Goal: Feedback & Contribution: Submit feedback/report problem

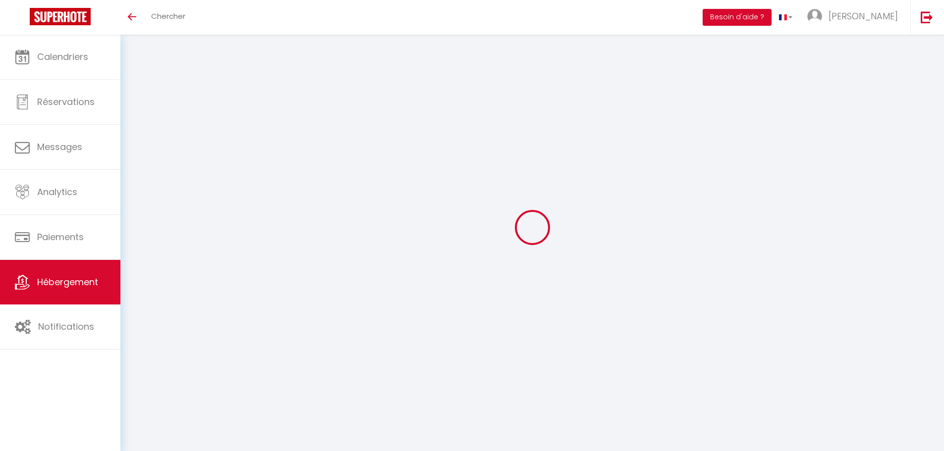
select select "3"
select select "2"
select select "1"
select select
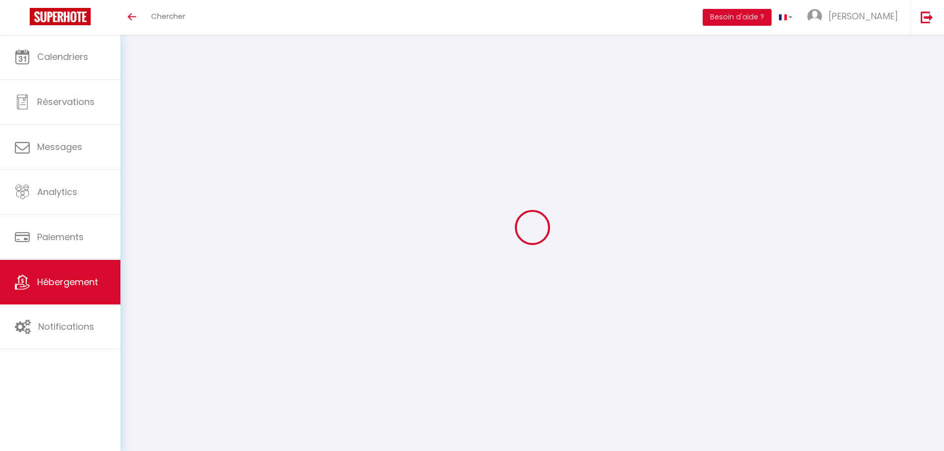
select select "28"
select select
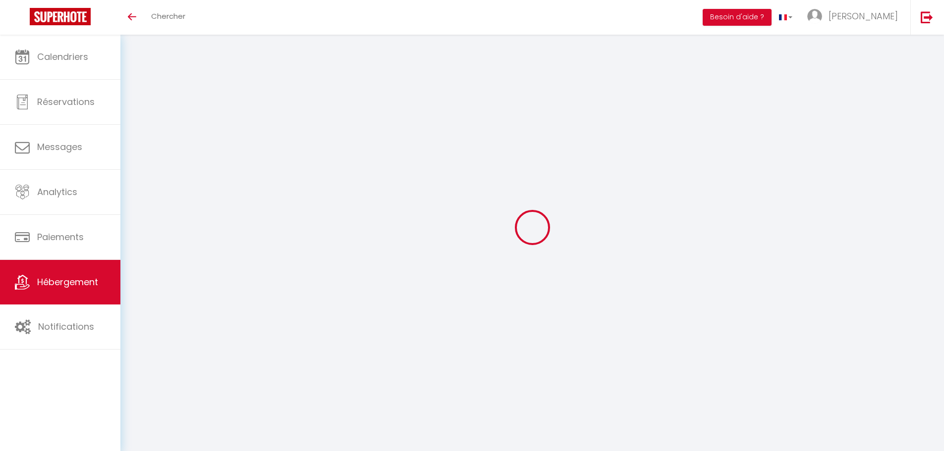
select select
checkbox input "false"
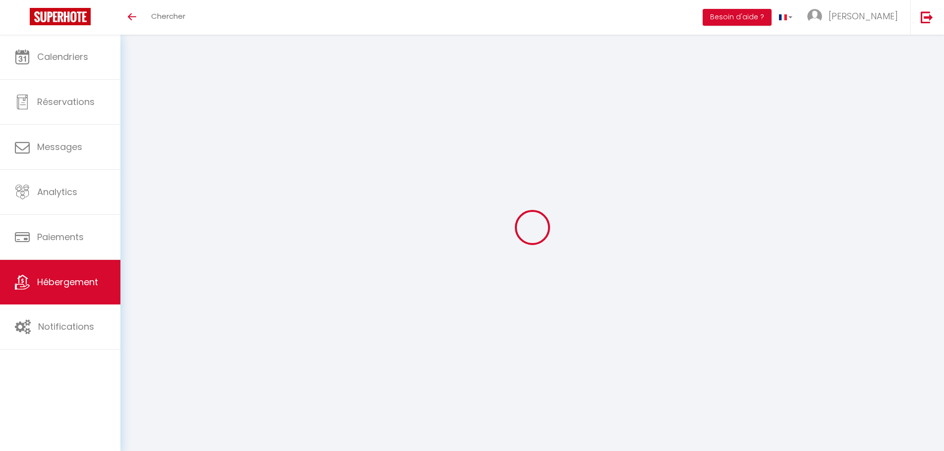
checkbox input "false"
select select
type input "VALRAS T2 · Le Sirocco - Parking - [GEOGRAPHIC_DATA] - [GEOGRAPHIC_DATA]"
type input "[PERSON_NAME]"
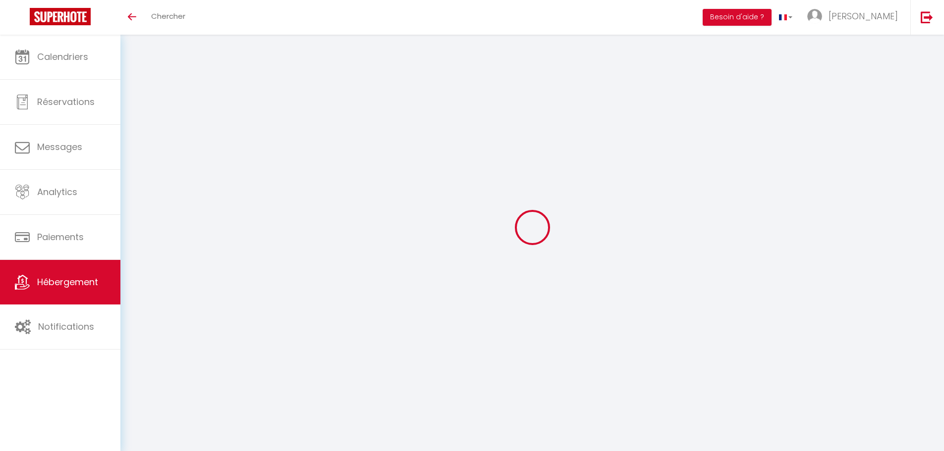
type input "40"
select select
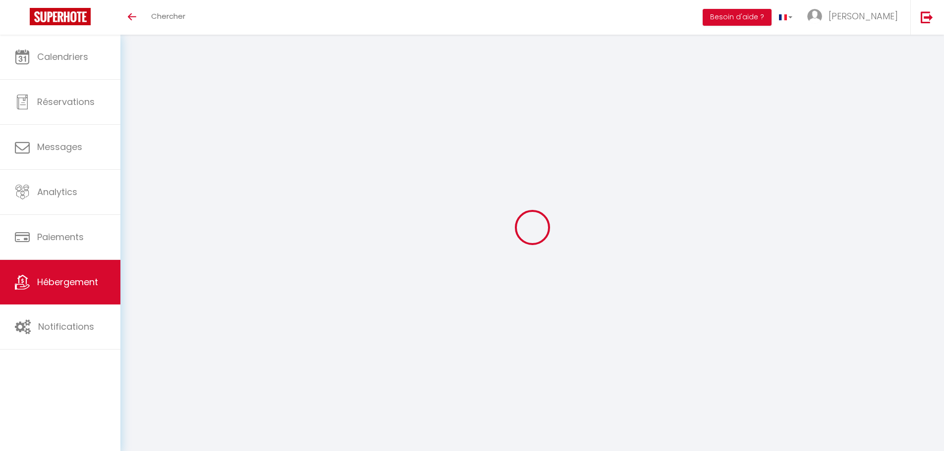
select select
type input "[STREET_ADDRESS]"
type input "34350"
type input "Valras-Plage"
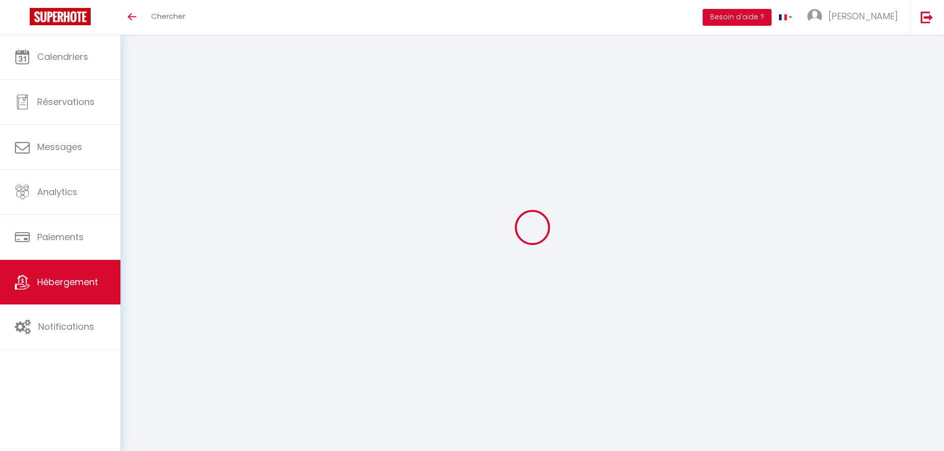
type input "[EMAIL_ADDRESS][DOMAIN_NAME]"
select select "15853"
checkbox input "false"
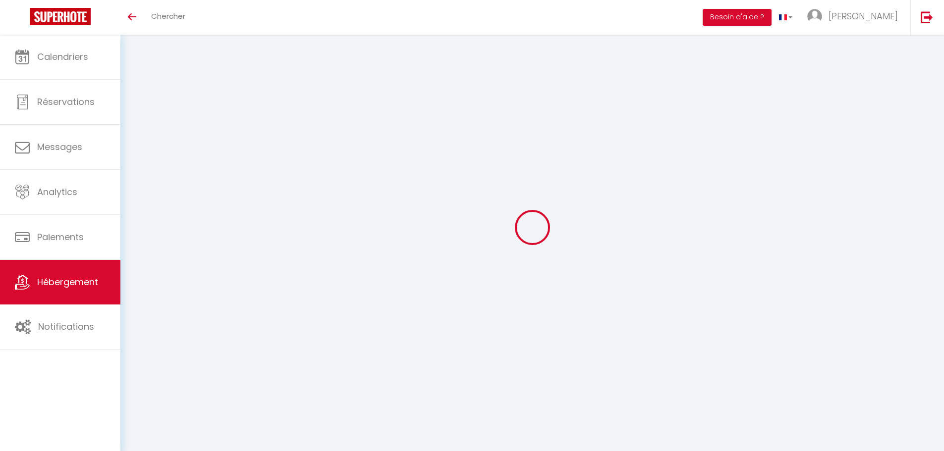
checkbox input "false"
type input "0"
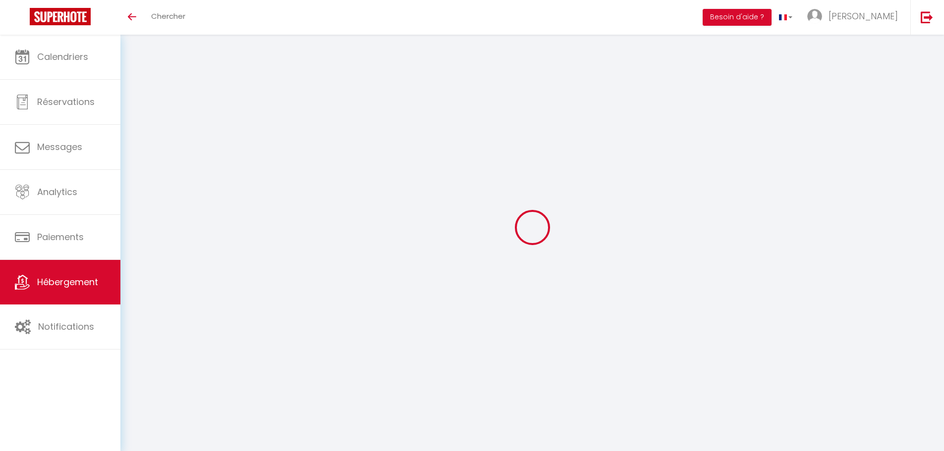
select select
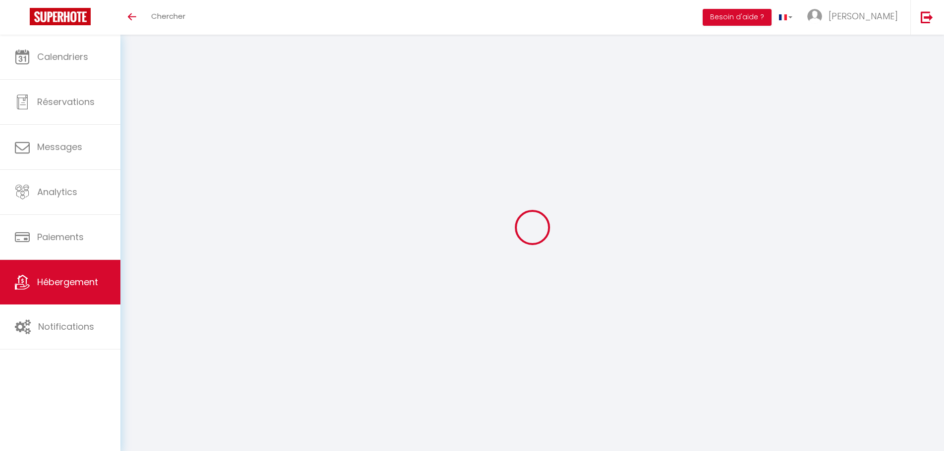
checkbox input "false"
select select "49708"
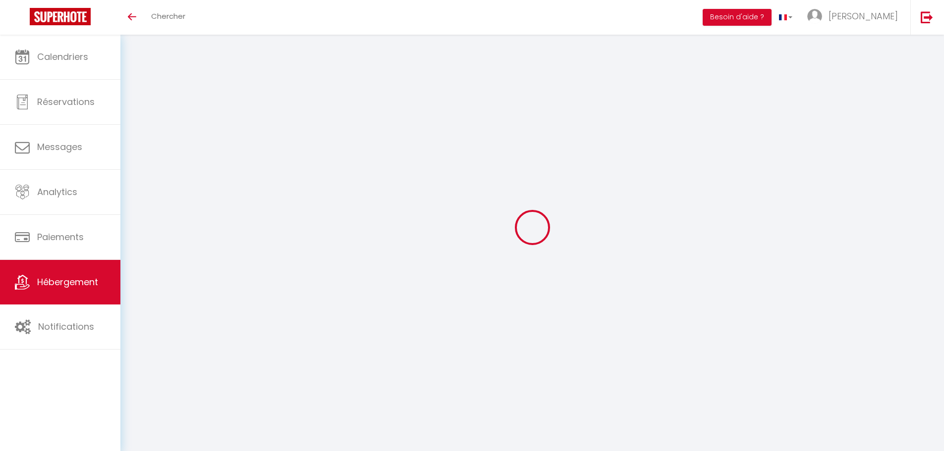
select select
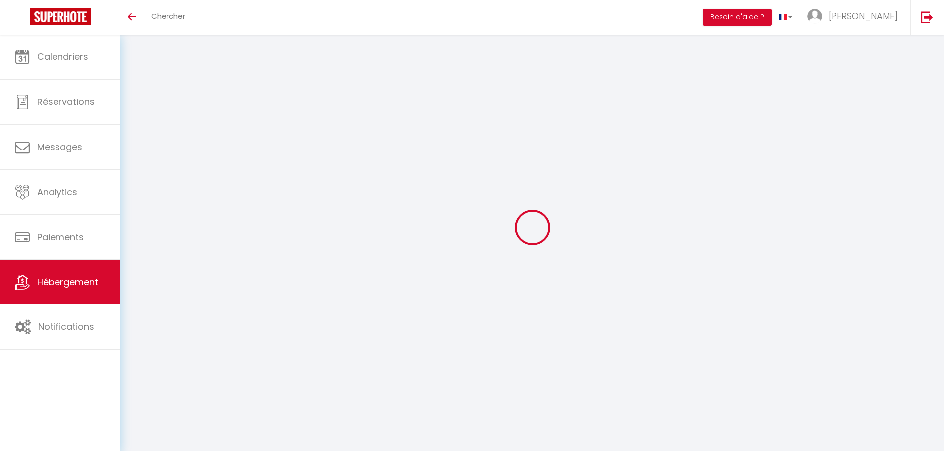
checkbox input "false"
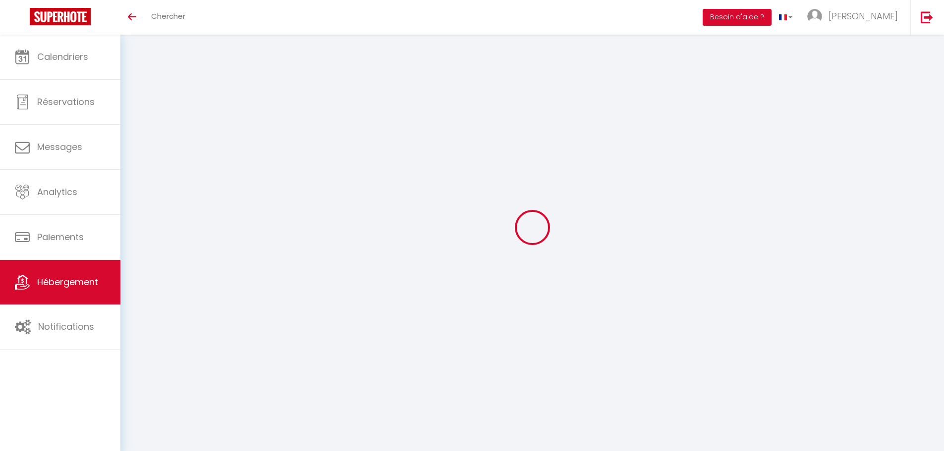
checkbox input "false"
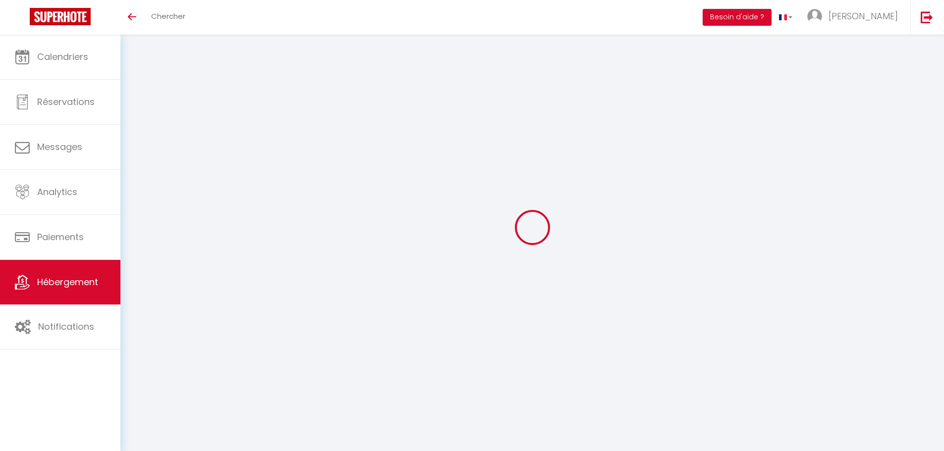
checkbox input "false"
select select "16:00"
select select
select select "11:00"
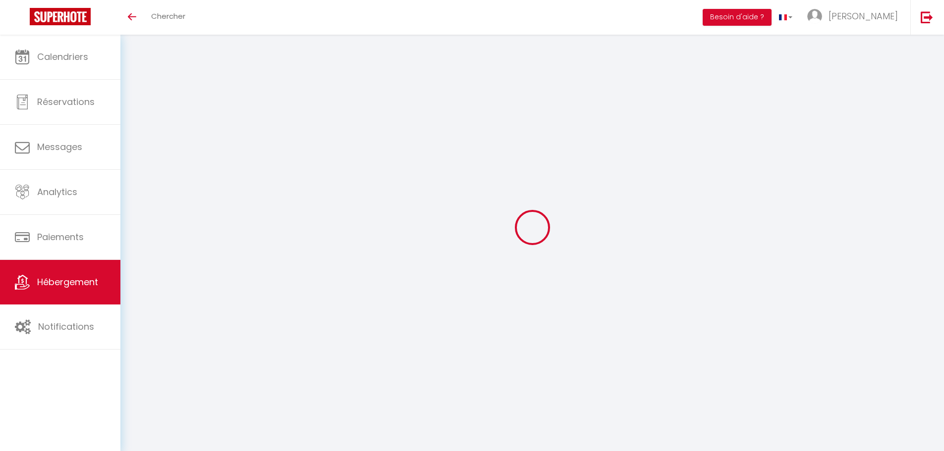
select select "30"
select select "120"
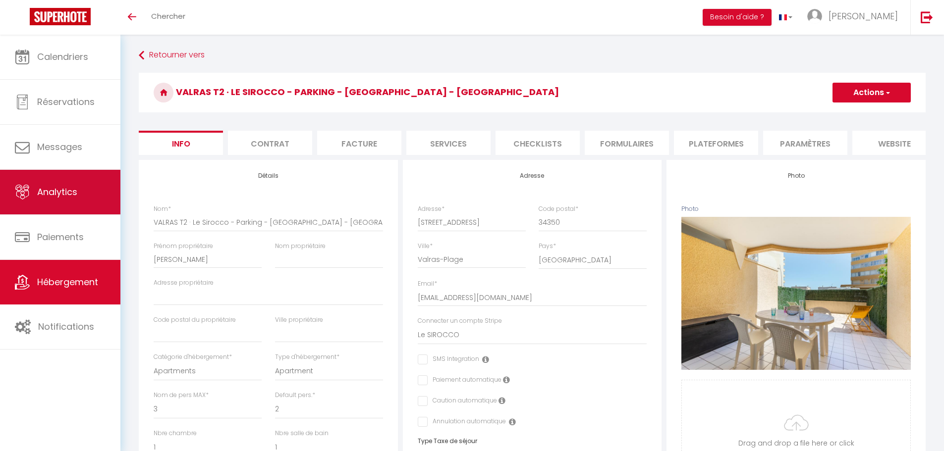
click at [79, 202] on link "Analytics" at bounding box center [60, 192] width 120 height 45
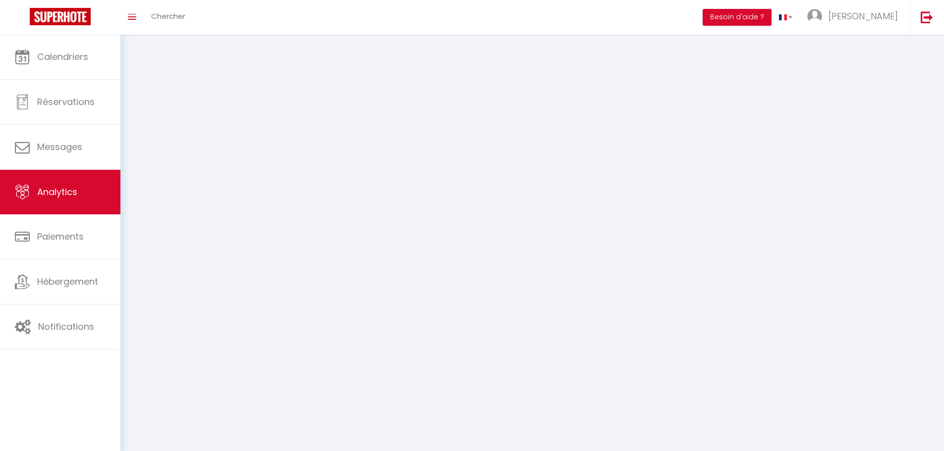
select select "2025"
select select "9"
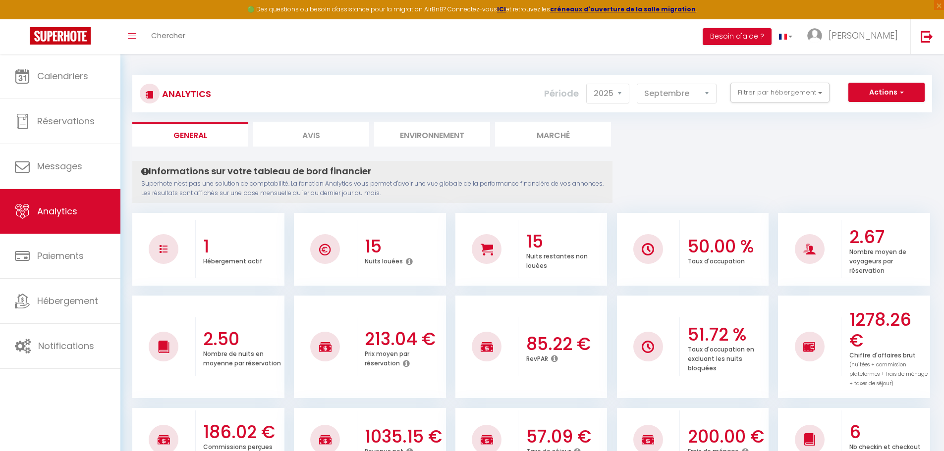
click at [553, 133] on li "Marché" at bounding box center [553, 134] width 116 height 24
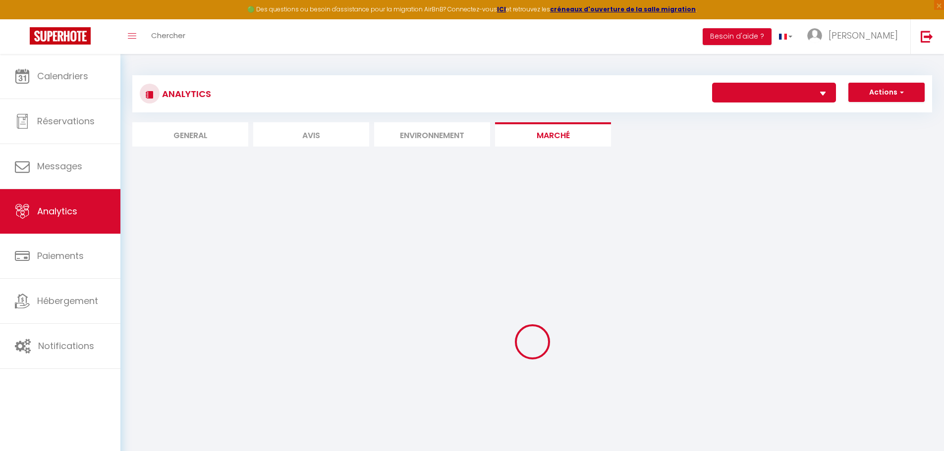
select select "73246"
select select "2"
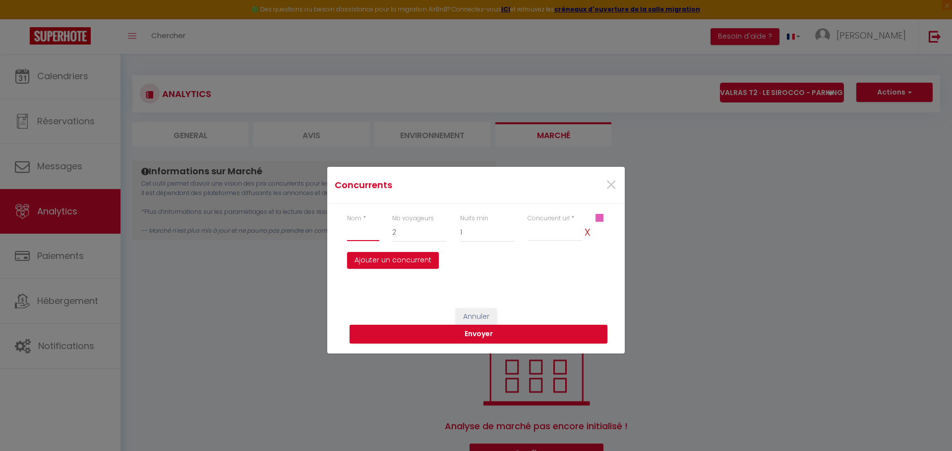
click at [369, 233] on input "text" at bounding box center [363, 233] width 32 height 18
click at [613, 188] on span "×" at bounding box center [611, 185] width 12 height 30
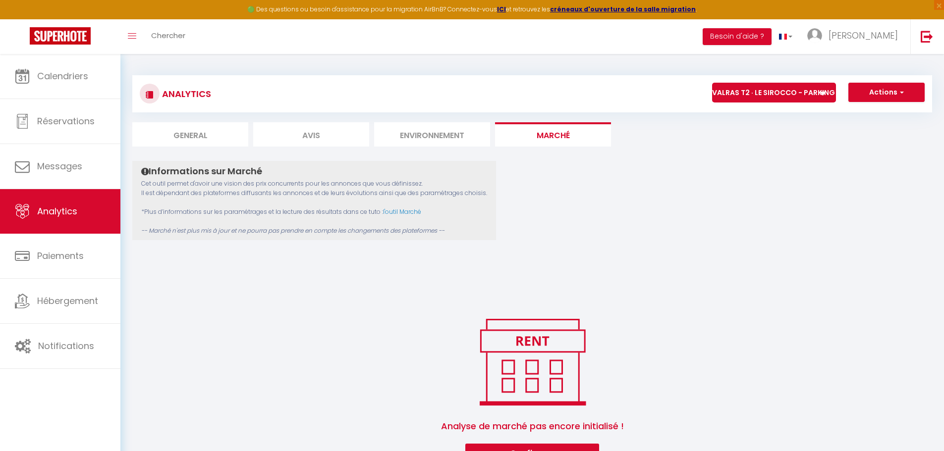
click at [450, 139] on li "Environnement" at bounding box center [432, 134] width 116 height 24
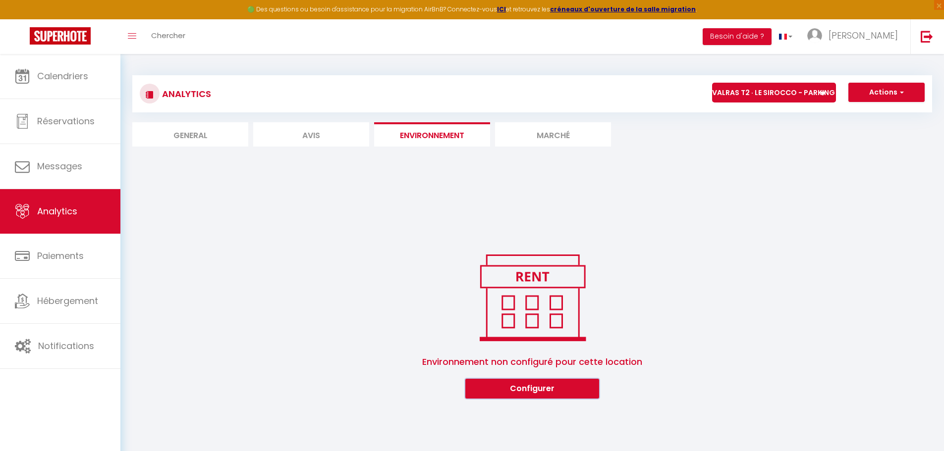
click at [517, 389] on button "Configurer" at bounding box center [532, 389] width 134 height 20
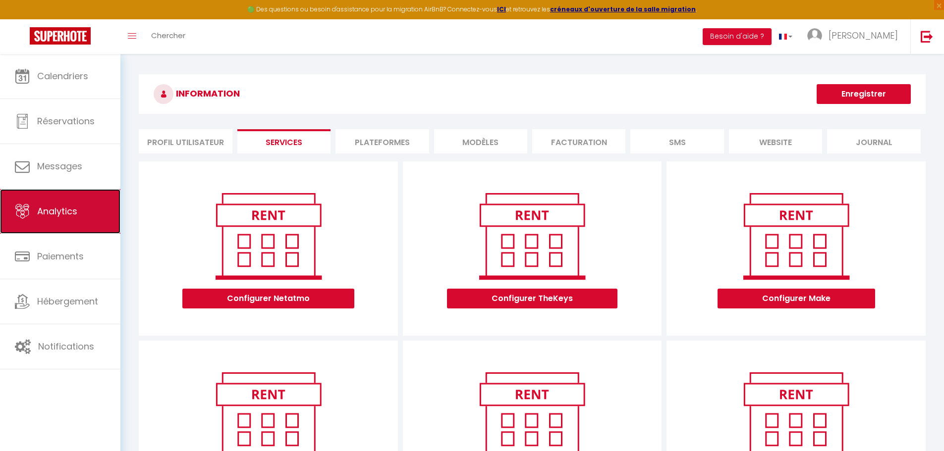
click at [54, 200] on link "Analytics" at bounding box center [60, 211] width 120 height 45
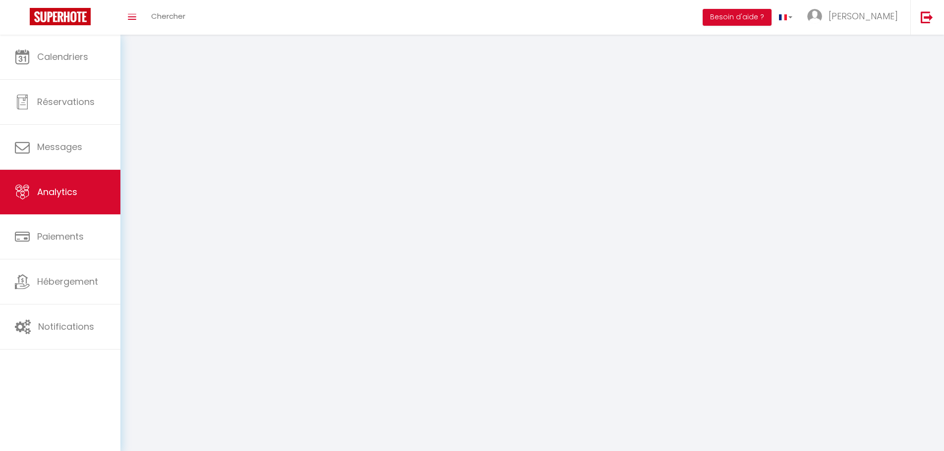
select select "2025"
select select "9"
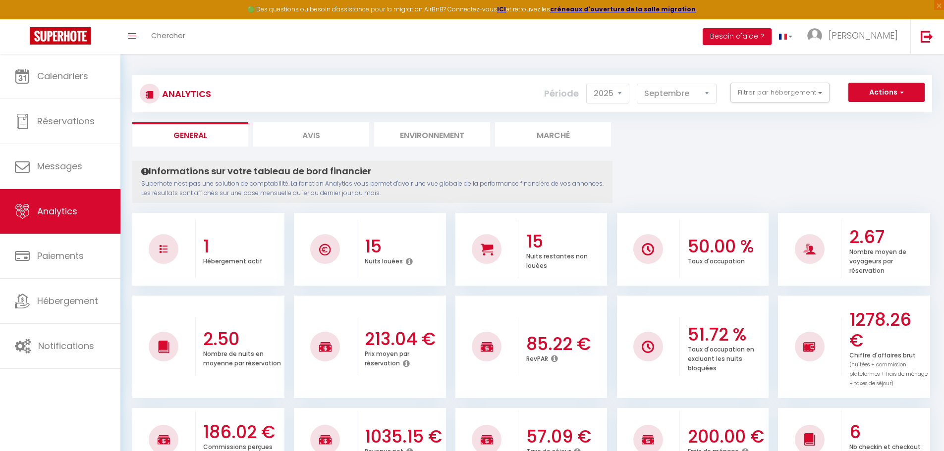
click at [423, 140] on li "Environnement" at bounding box center [432, 134] width 116 height 24
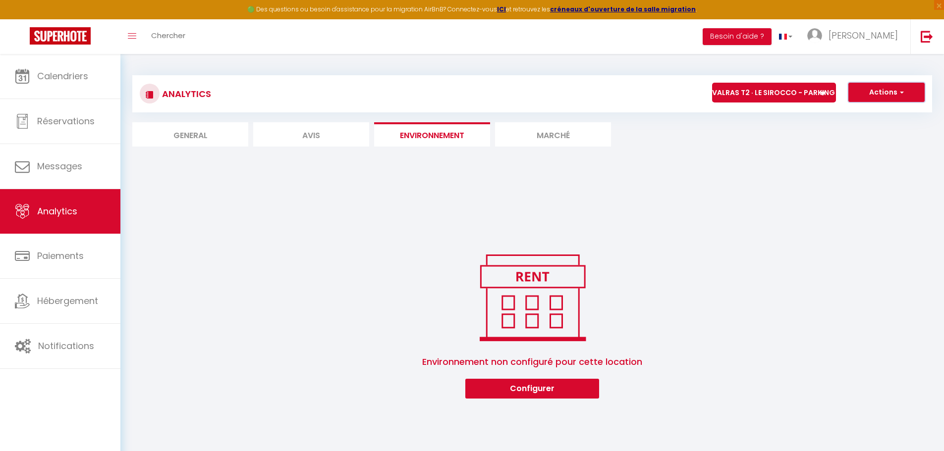
click at [869, 88] on button "Actions" at bounding box center [886, 93] width 76 height 20
click at [870, 139] on link "Génération SuperExtractor" at bounding box center [861, 139] width 125 height 13
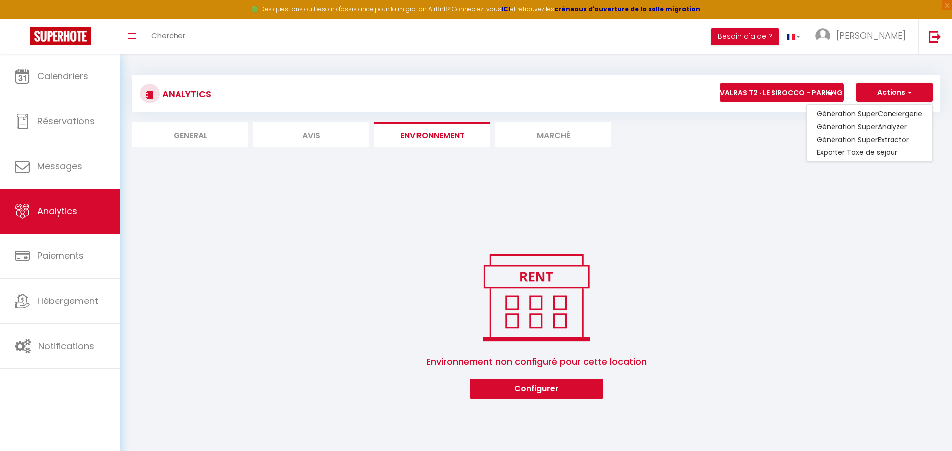
type input "[EMAIL_ADDRESS][DOMAIN_NAME]"
select select
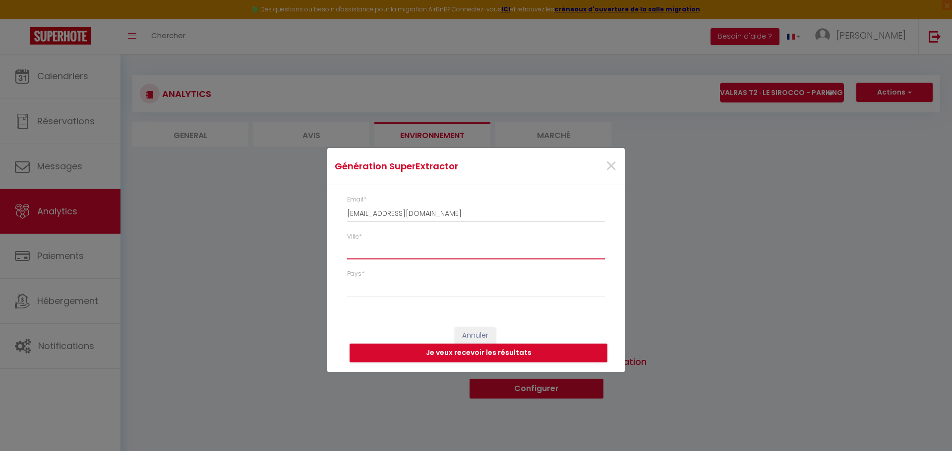
click at [394, 249] on input "Ville *" at bounding box center [476, 251] width 258 height 18
type input "v"
select select
type input "va"
select select
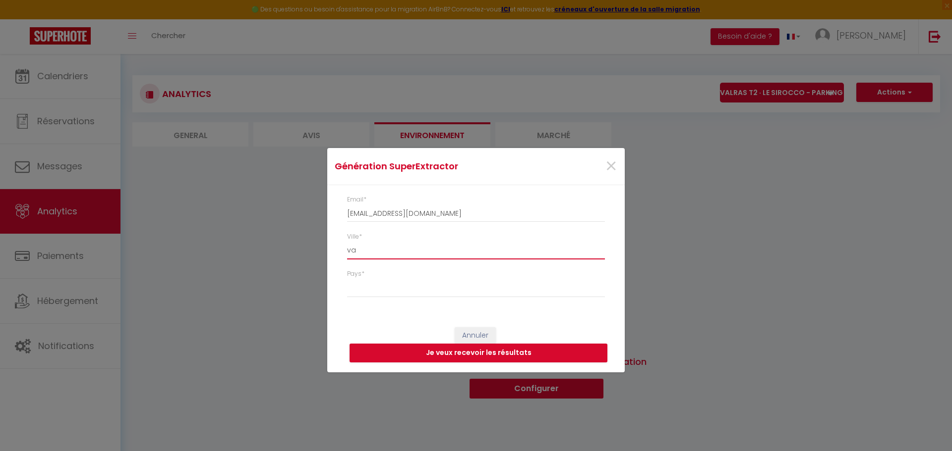
type input "val"
select select
type input "valr"
select select
type input "valra"
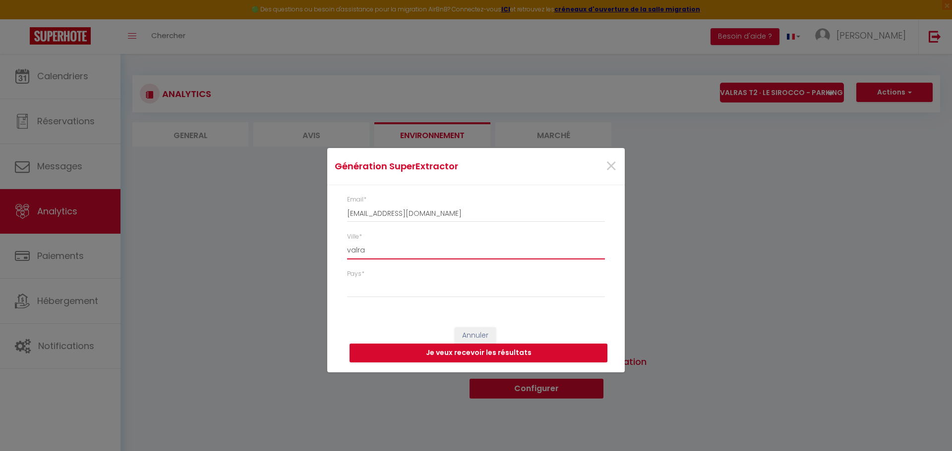
select select
type input "valras"
select select
click at [394, 249] on input "valras" at bounding box center [476, 251] width 258 height 18
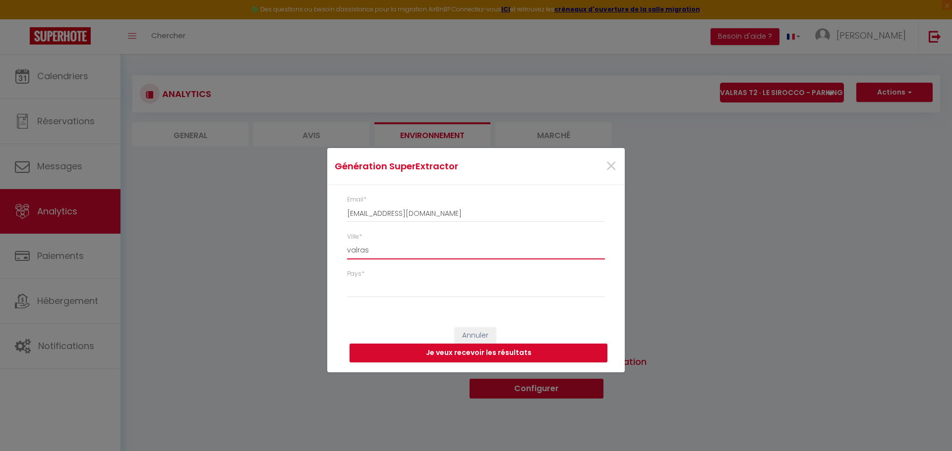
click at [376, 250] on input "valras" at bounding box center [476, 251] width 258 height 18
type input "C"
select select
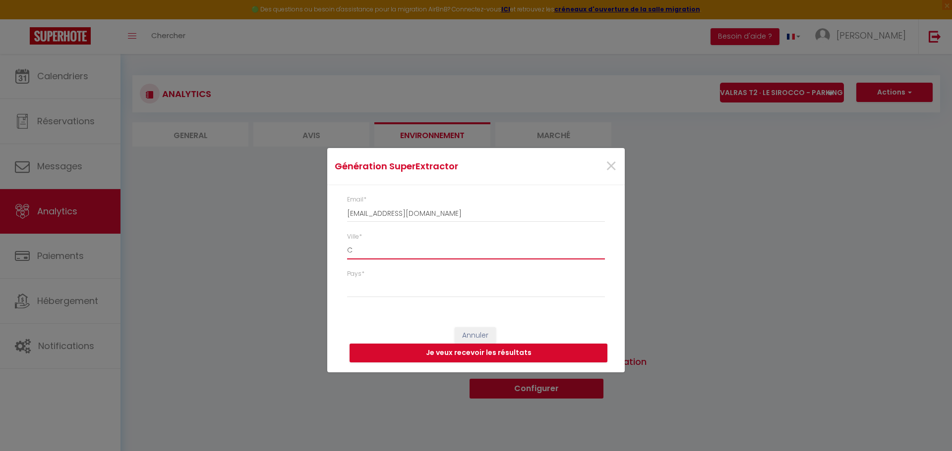
type input "Ca"
select select
type input "Cap"
select select
type input "Cape"
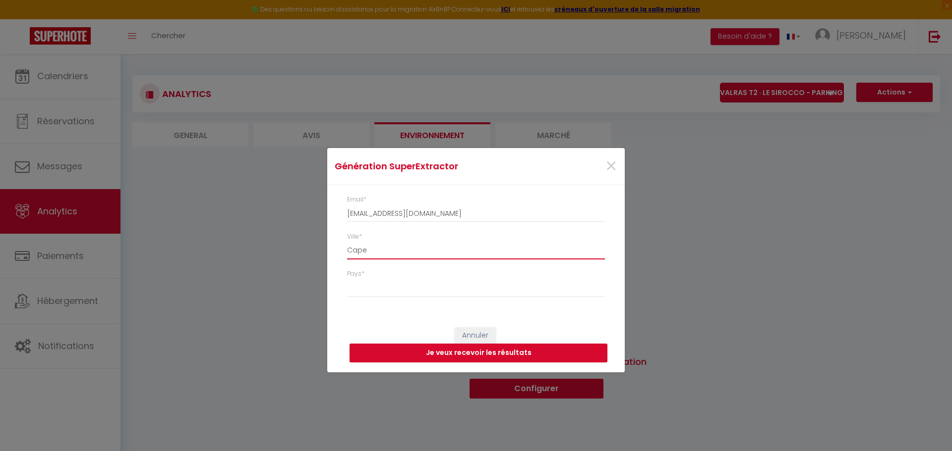
select select
type input "Capes"
select select
type input "Capest"
select select
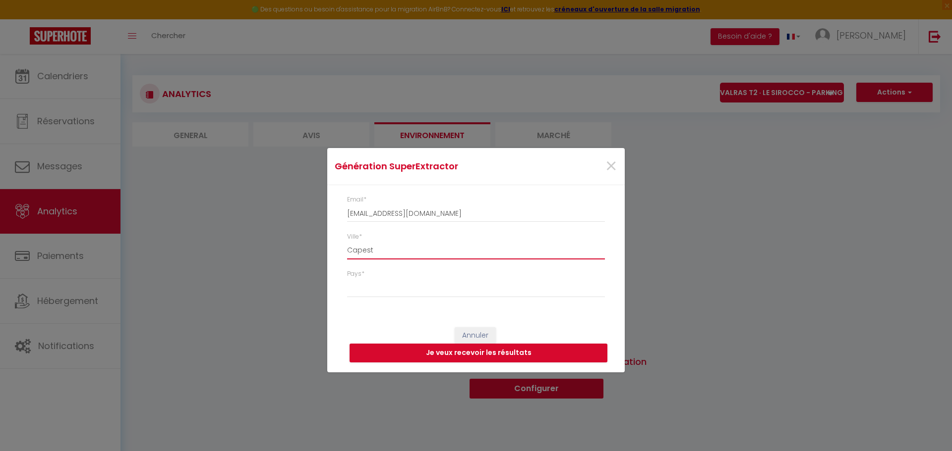
type input "Capesta"
select select
type input "Capestan"
select select
type input "Capestang"
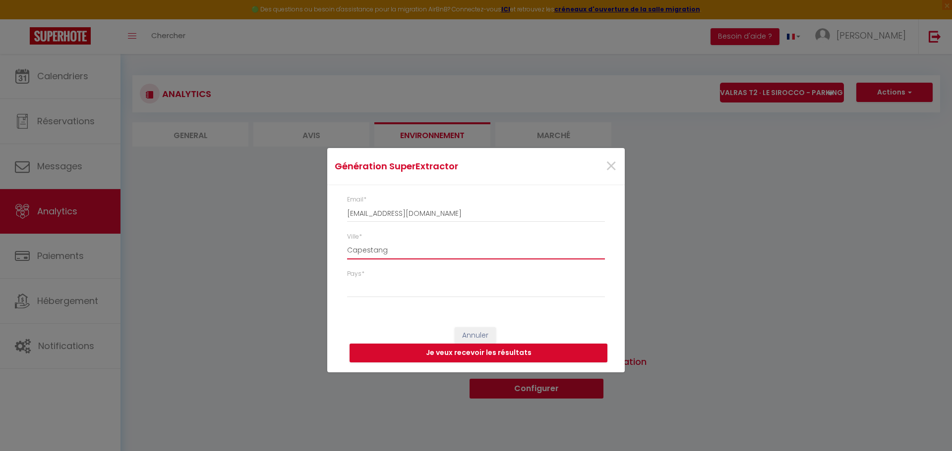
select select
type input "Capestang"
click at [376, 286] on select "[GEOGRAPHIC_DATA] [GEOGRAPHIC_DATA] [GEOGRAPHIC_DATA] [GEOGRAPHIC_DATA] [GEOGRA…" at bounding box center [476, 288] width 258 height 19
select select "[GEOGRAPHIC_DATA]"
click at [347, 279] on select "[GEOGRAPHIC_DATA] [GEOGRAPHIC_DATA] [GEOGRAPHIC_DATA] [GEOGRAPHIC_DATA] [GEOGRA…" at bounding box center [476, 288] width 258 height 19
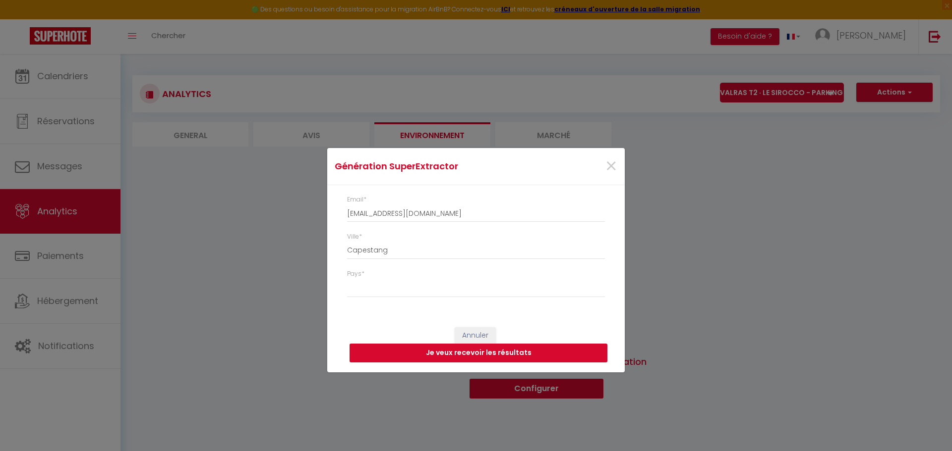
click at [468, 357] on button "Je veux recevoir les résultats" at bounding box center [478, 353] width 258 height 19
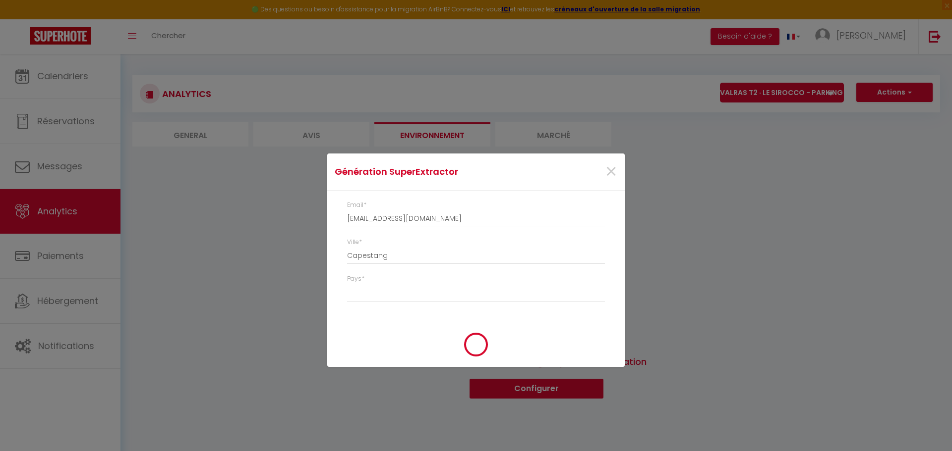
type input "[EMAIL_ADDRESS][DOMAIN_NAME]"
select select
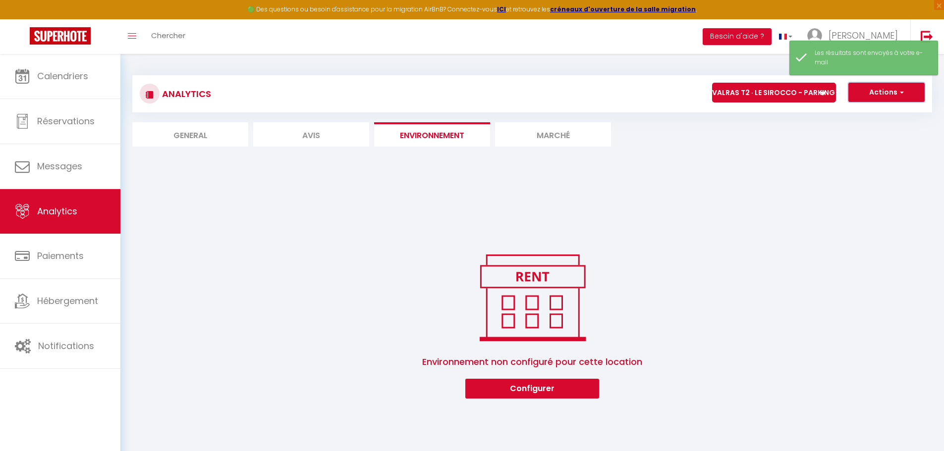
click at [879, 96] on button "Actions" at bounding box center [886, 93] width 76 height 20
click at [881, 141] on link "Génération SuperExtractor" at bounding box center [861, 139] width 125 height 13
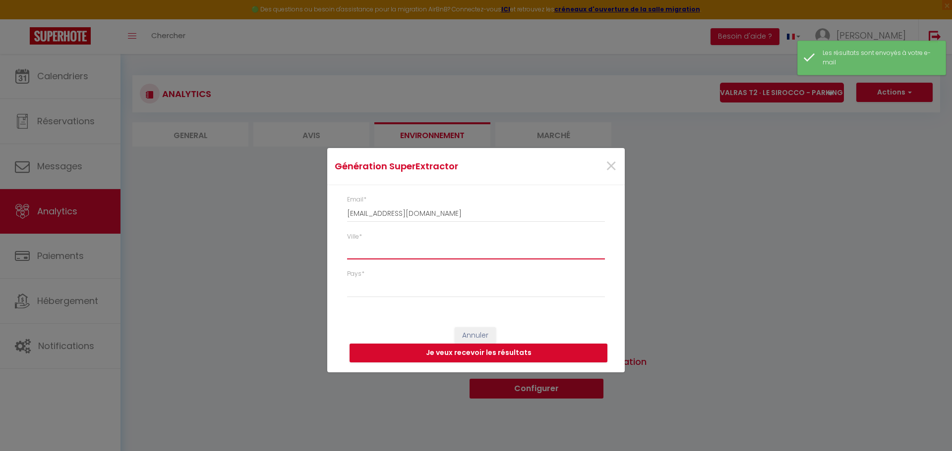
click at [428, 252] on input "Ville *" at bounding box center [476, 251] width 258 height 18
type input "B"
select select
type input "Bé"
select select
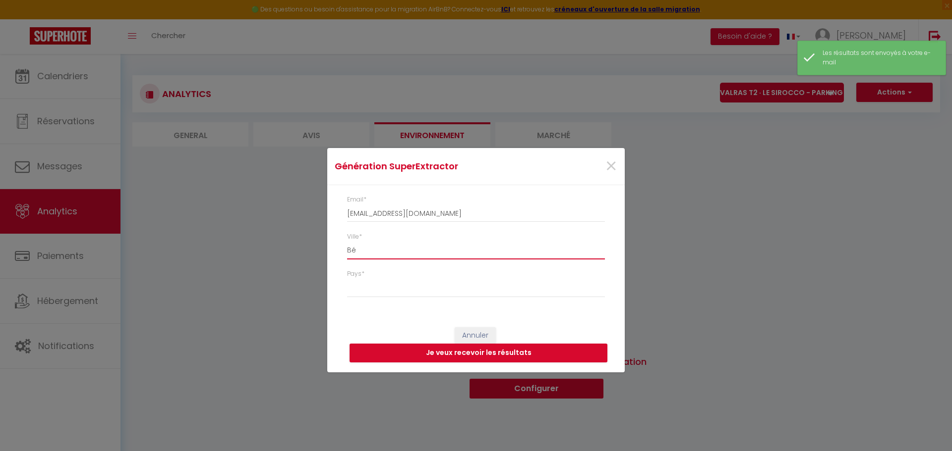
type input "Béz"
select select
type input "Bézi"
select select
type input "Bézie"
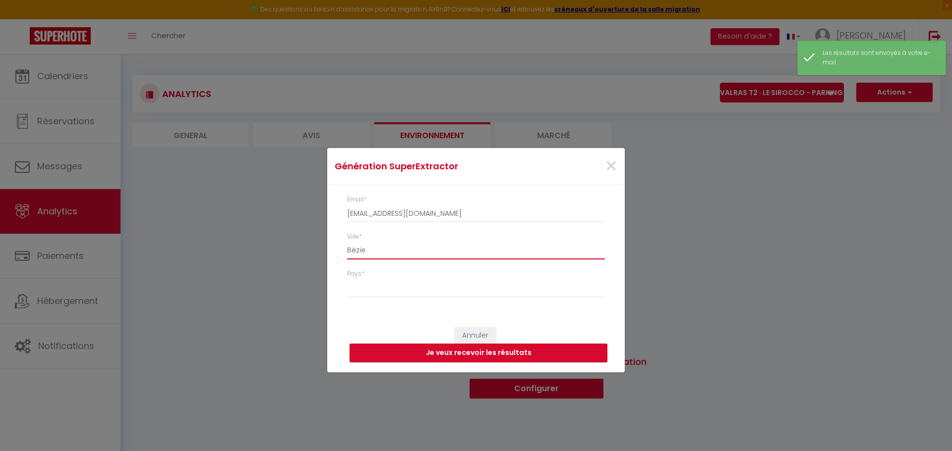
select select
type input "Bézier"
select select
type input "Béziers"
select select
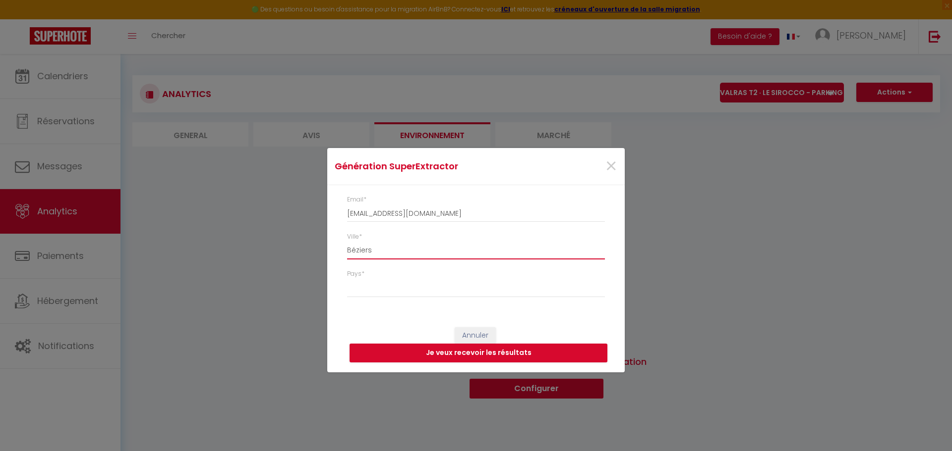
type input "Béziers"
click at [421, 287] on select "[GEOGRAPHIC_DATA] [GEOGRAPHIC_DATA] [GEOGRAPHIC_DATA] [GEOGRAPHIC_DATA] [GEOGRA…" at bounding box center [476, 288] width 258 height 19
click at [347, 279] on select "[GEOGRAPHIC_DATA] [GEOGRAPHIC_DATA] [GEOGRAPHIC_DATA] [GEOGRAPHIC_DATA] [GEOGRA…" at bounding box center [476, 288] width 258 height 19
select select "[GEOGRAPHIC_DATA]"
click at [482, 350] on button "Je veux recevoir les résultats" at bounding box center [478, 353] width 258 height 19
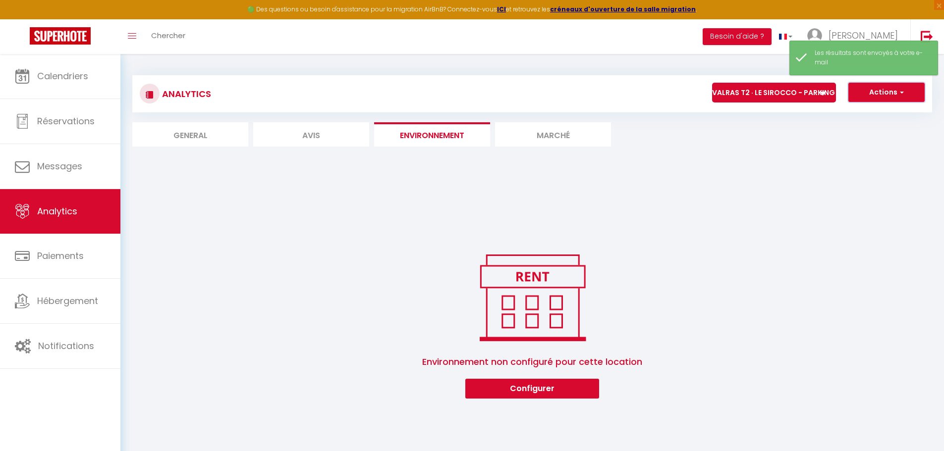
click at [889, 94] on button "Actions" at bounding box center [886, 93] width 76 height 20
click at [872, 136] on link "Génération SuperExtractor" at bounding box center [861, 139] width 125 height 13
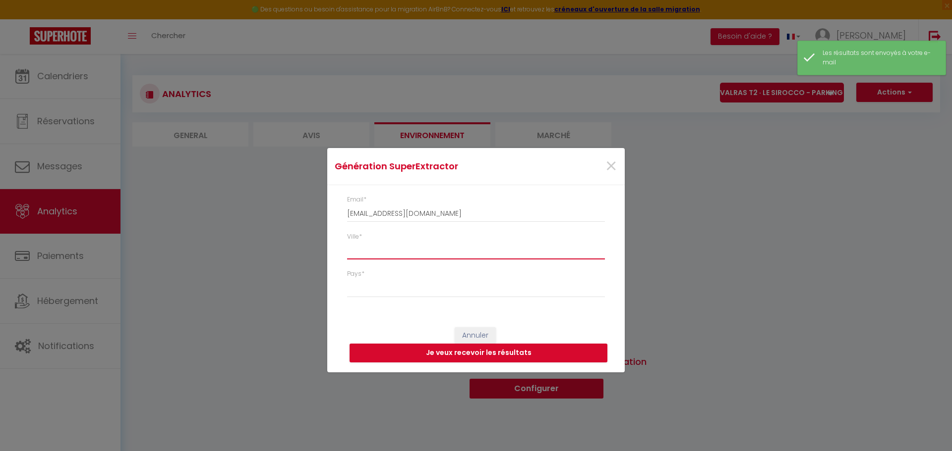
click at [476, 251] on input "Ville *" at bounding box center [476, 251] width 258 height 18
type input "N"
select select
type input "Na"
select select
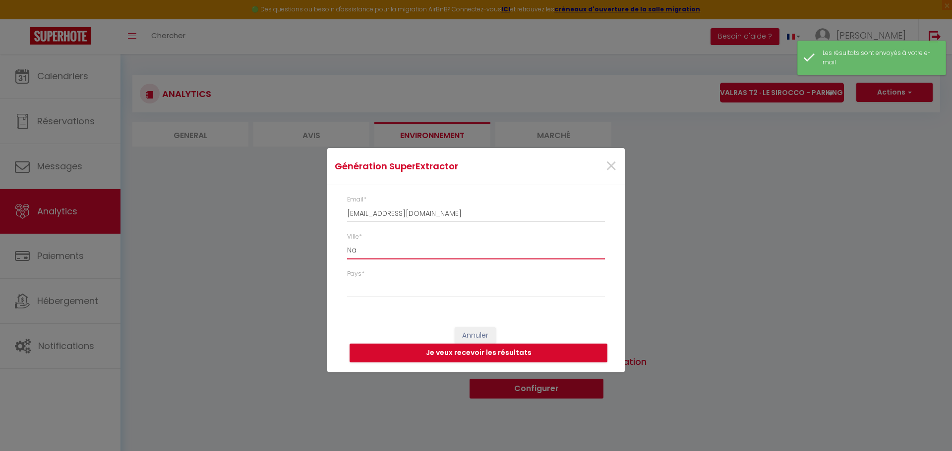
type input "Nar"
select select
type input "Narb"
select select
type input "Narbo"
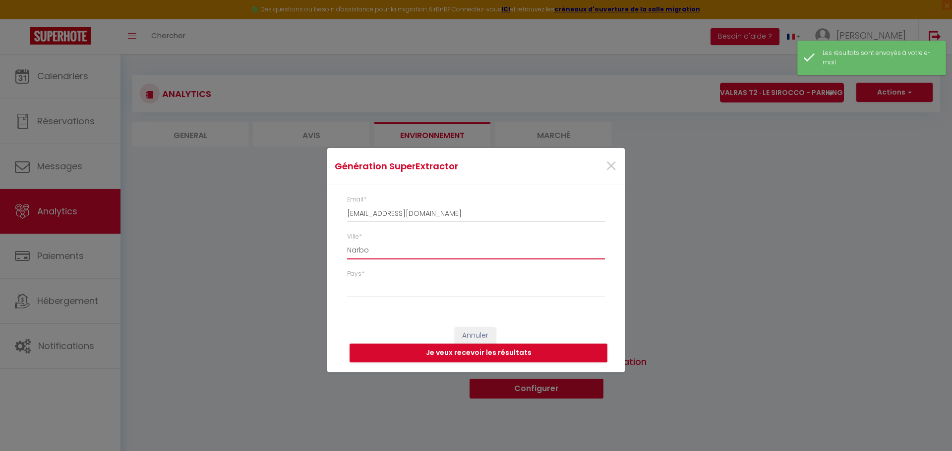
select select
type input "Narbon"
select select
type input "Narbonn"
select select
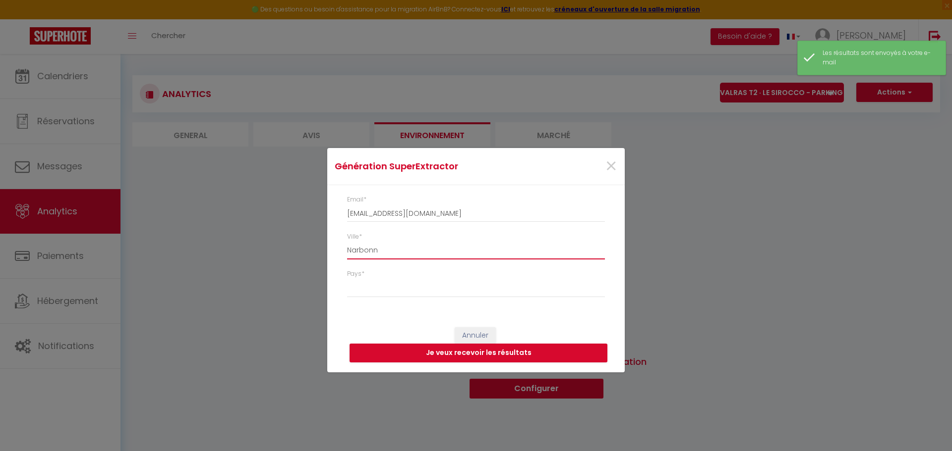
type input "Narbonne"
select select
type input "Narbonne"
click at [414, 291] on select "[GEOGRAPHIC_DATA] [GEOGRAPHIC_DATA] [GEOGRAPHIC_DATA] [GEOGRAPHIC_DATA] [GEOGRA…" at bounding box center [476, 288] width 258 height 19
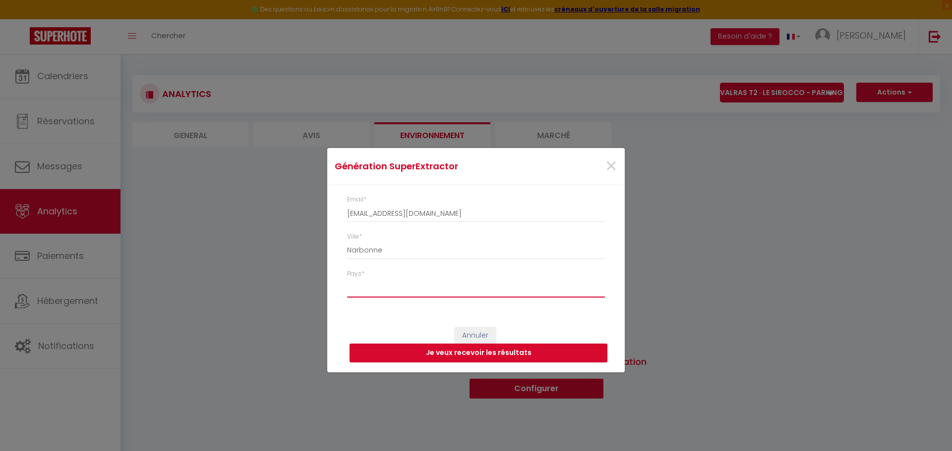
click at [347, 279] on select "[GEOGRAPHIC_DATA] [GEOGRAPHIC_DATA] [GEOGRAPHIC_DATA] [GEOGRAPHIC_DATA] [GEOGRA…" at bounding box center [476, 288] width 258 height 19
select select "[GEOGRAPHIC_DATA]"
click at [512, 354] on button "Je veux recevoir les résultats" at bounding box center [478, 353] width 258 height 19
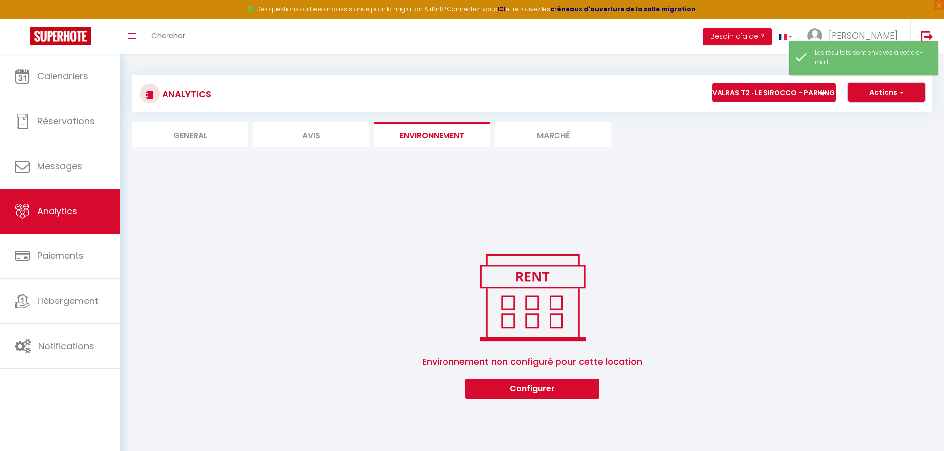
click at [883, 98] on button "Actions" at bounding box center [886, 93] width 76 height 20
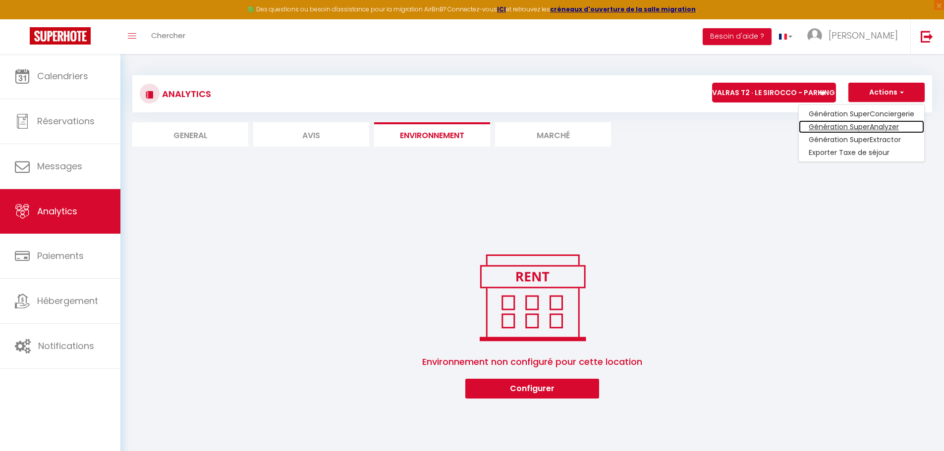
click at [867, 125] on link "Génération SuperAnalyzer" at bounding box center [861, 126] width 125 height 13
type input "[EMAIL_ADDRESS][DOMAIN_NAME]"
select select
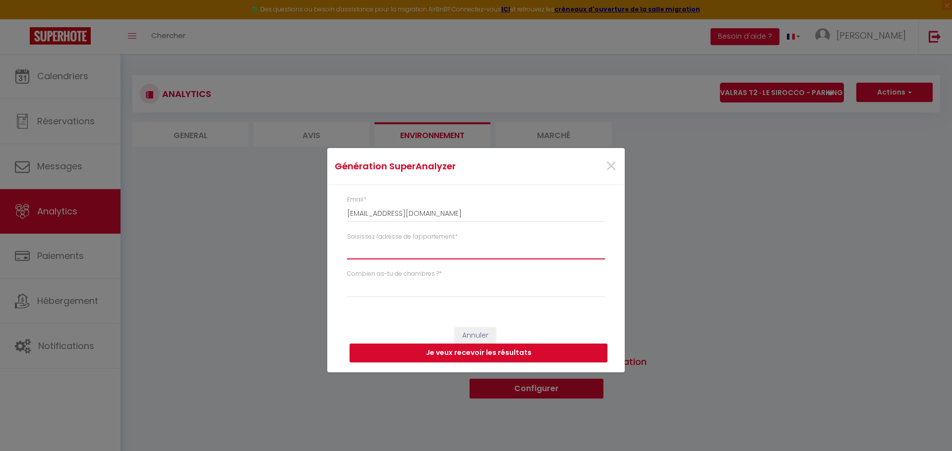
click at [421, 250] on input "Saisissez l'adresse de l'appartement *" at bounding box center [476, 251] width 258 height 18
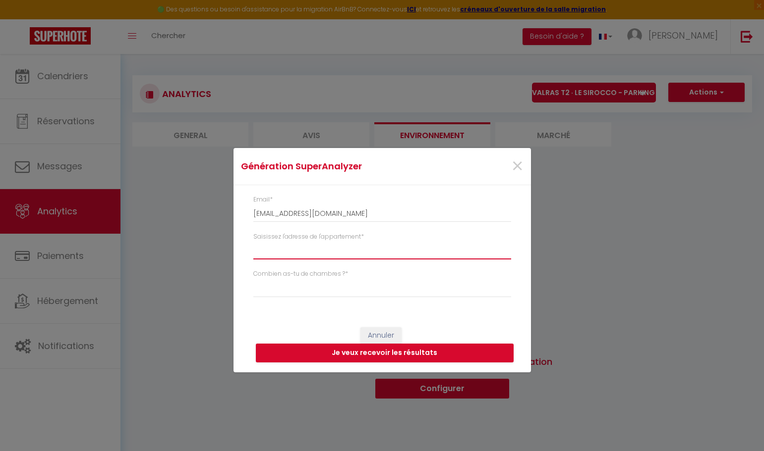
click at [346, 243] on input "Saisissez l'adresse de l'appartement *" at bounding box center [382, 251] width 258 height 18
paste input "17 Pl. du Marché, 34440 Nissan-lez-Enserune"
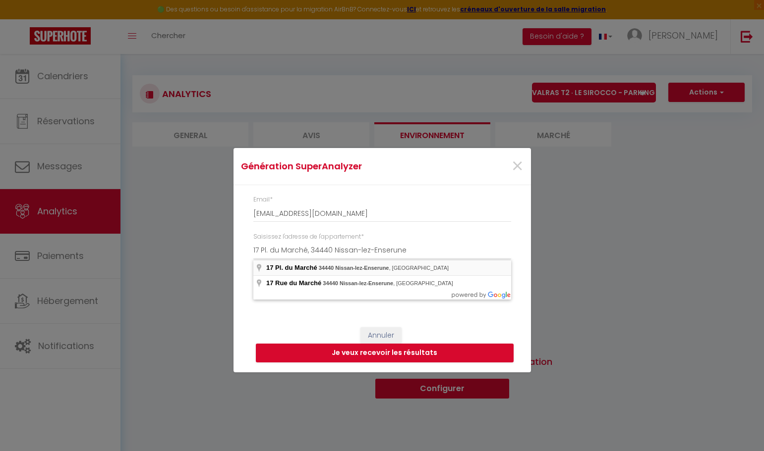
type input "17 Pl. du Marché, 34440 Nissan-lez-Enserune, [GEOGRAPHIC_DATA]"
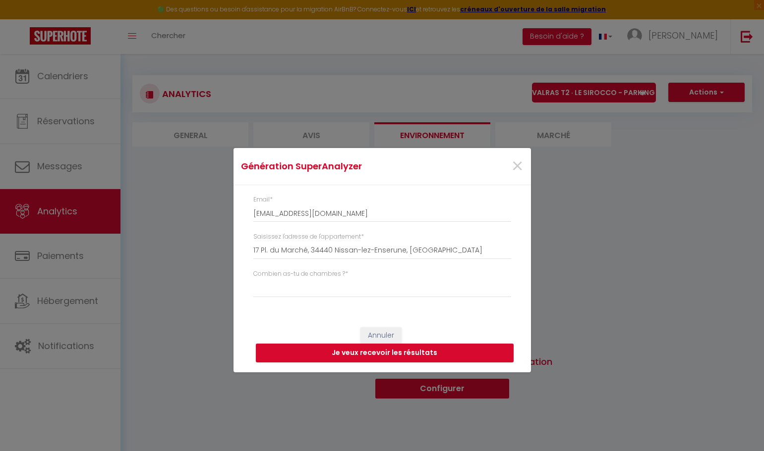
click at [360, 278] on div "Combien as-tu de chambres ? * Studio 1 chambre 2 chambres 3 chambres 4 chambres…" at bounding box center [382, 284] width 258 height 28
click at [360, 289] on select "Studio 1 chambre 2 chambres 3 chambres 4 chambres +" at bounding box center [382, 288] width 258 height 19
select select "t2"
click at [253, 279] on select "Studio 1 chambre 2 chambres 3 chambres 4 chambres +" at bounding box center [382, 288] width 258 height 19
click at [375, 357] on button "Je veux recevoir les résultats" at bounding box center [385, 353] width 258 height 19
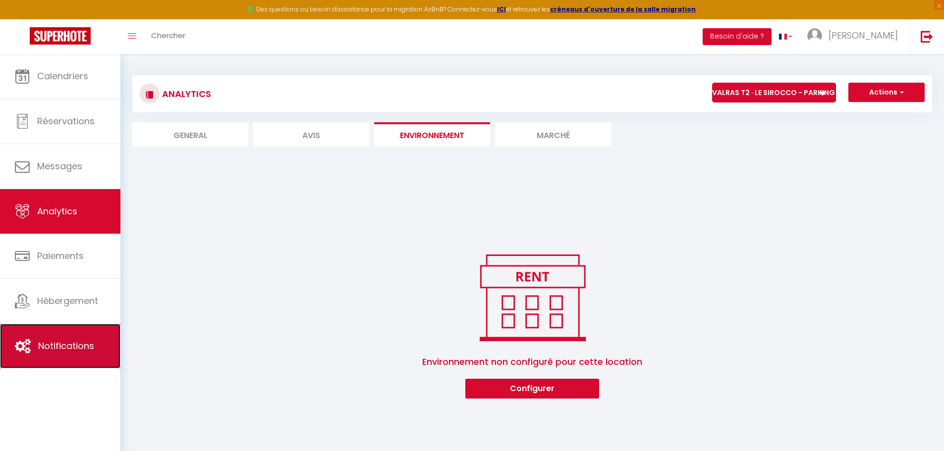
click at [70, 347] on span "Notifications" at bounding box center [66, 346] width 56 height 12
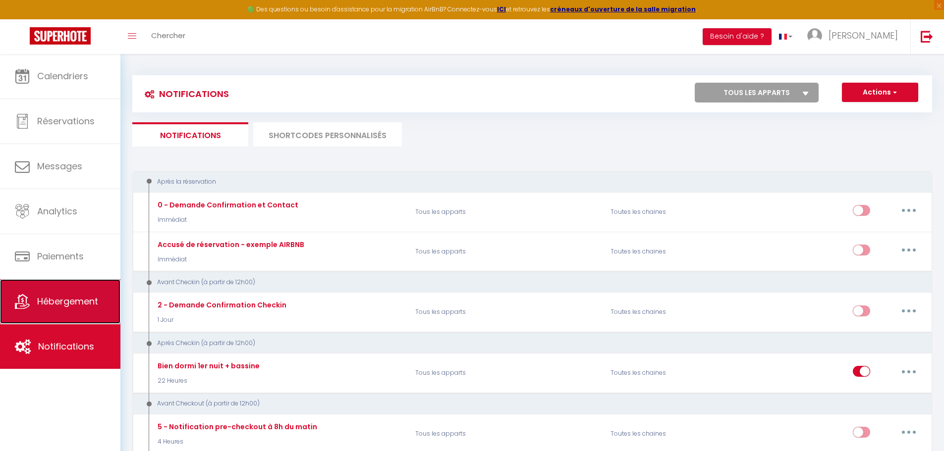
click at [72, 299] on span "Hébergement" at bounding box center [67, 301] width 61 height 12
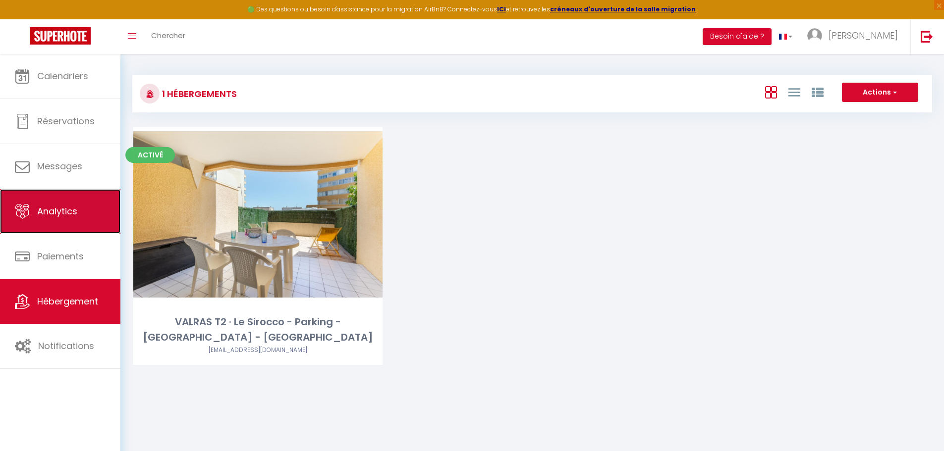
click at [70, 207] on span "Analytics" at bounding box center [57, 211] width 40 height 12
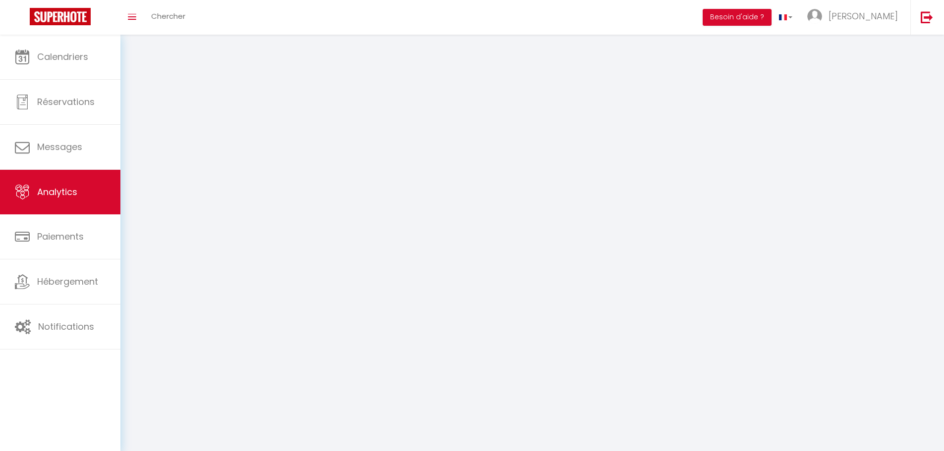
select select "2025"
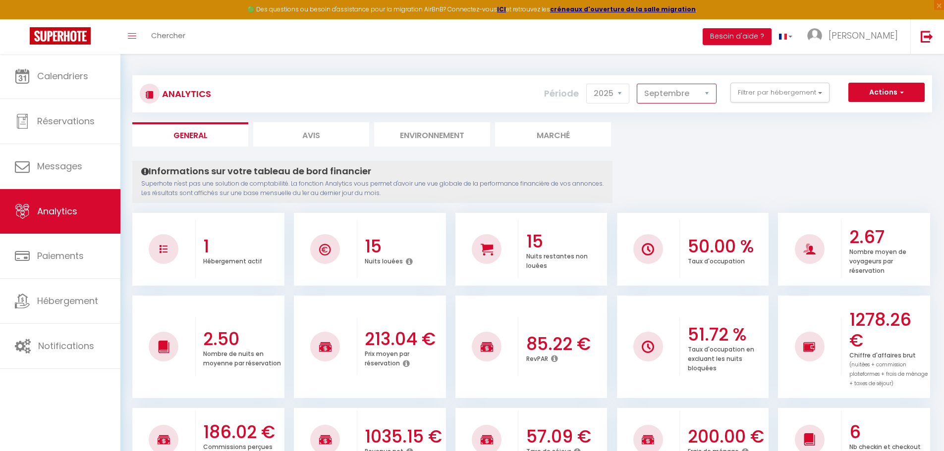
click at [678, 89] on select "[PERSON_NAME] Mars Avril Mai Juin Juillet Août Septembre Octobre Novembre Décem…" at bounding box center [677, 94] width 80 height 20
click at [637, 84] on select "[PERSON_NAME] Mars Avril Mai Juin Juillet Août Septembre Octobre Novembre Décem…" at bounding box center [677, 94] width 80 height 20
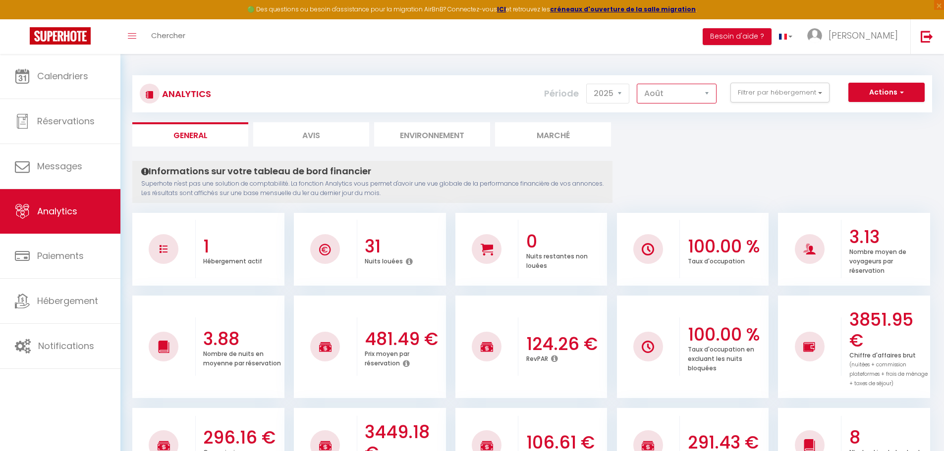
click at [682, 95] on select "[PERSON_NAME] Mars Avril Mai Juin Juillet Août Septembre Octobre Novembre Décem…" at bounding box center [677, 94] width 80 height 20
click at [637, 84] on select "[PERSON_NAME] Mars Avril Mai Juin Juillet Août Septembre Octobre Novembre Décem…" at bounding box center [677, 94] width 80 height 20
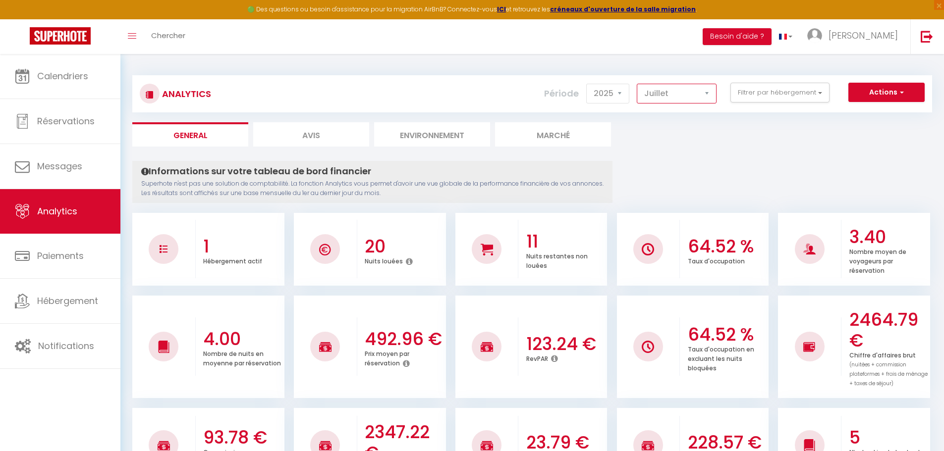
click at [688, 101] on select "[PERSON_NAME] Mars Avril Mai Juin Juillet Août Septembre Octobre Novembre Décem…" at bounding box center [677, 94] width 80 height 20
click at [637, 84] on select "[PERSON_NAME] Mars Avril Mai Juin Juillet Août Septembre Octobre Novembre Décem…" at bounding box center [677, 94] width 80 height 20
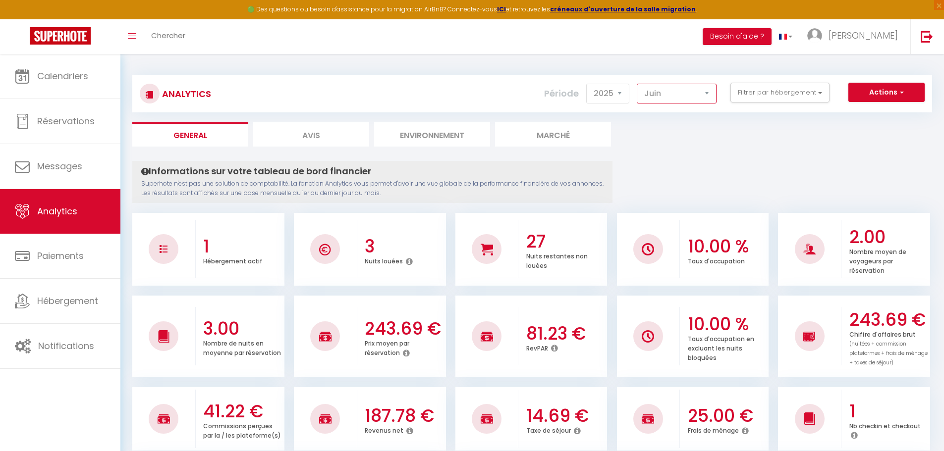
click at [703, 99] on select "[PERSON_NAME] Mars Avril Mai Juin Juillet Août Septembre Octobre Novembre Décem…" at bounding box center [677, 94] width 80 height 20
select select "9"
click at [637, 84] on select "[PERSON_NAME] Mars Avril Mai Juin Juillet Août Septembre Octobre Novembre Décem…" at bounding box center [677, 94] width 80 height 20
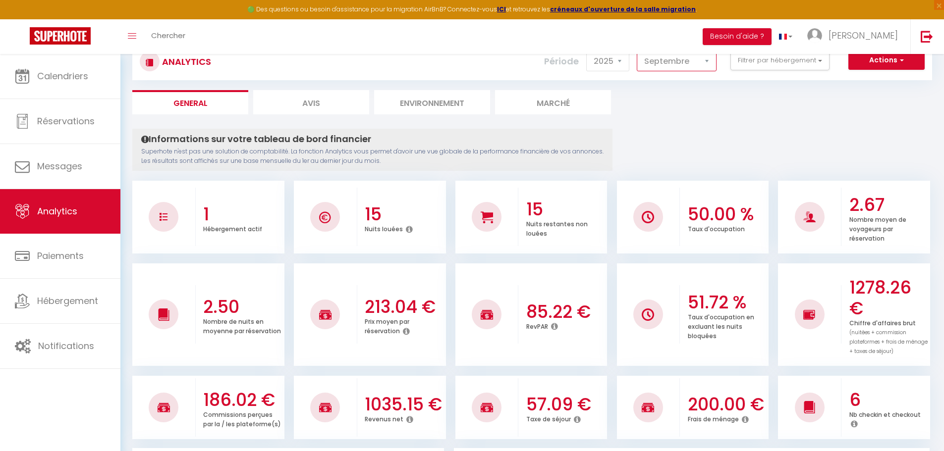
scroll to position [50, 0]
